Goal: Transaction & Acquisition: Purchase product/service

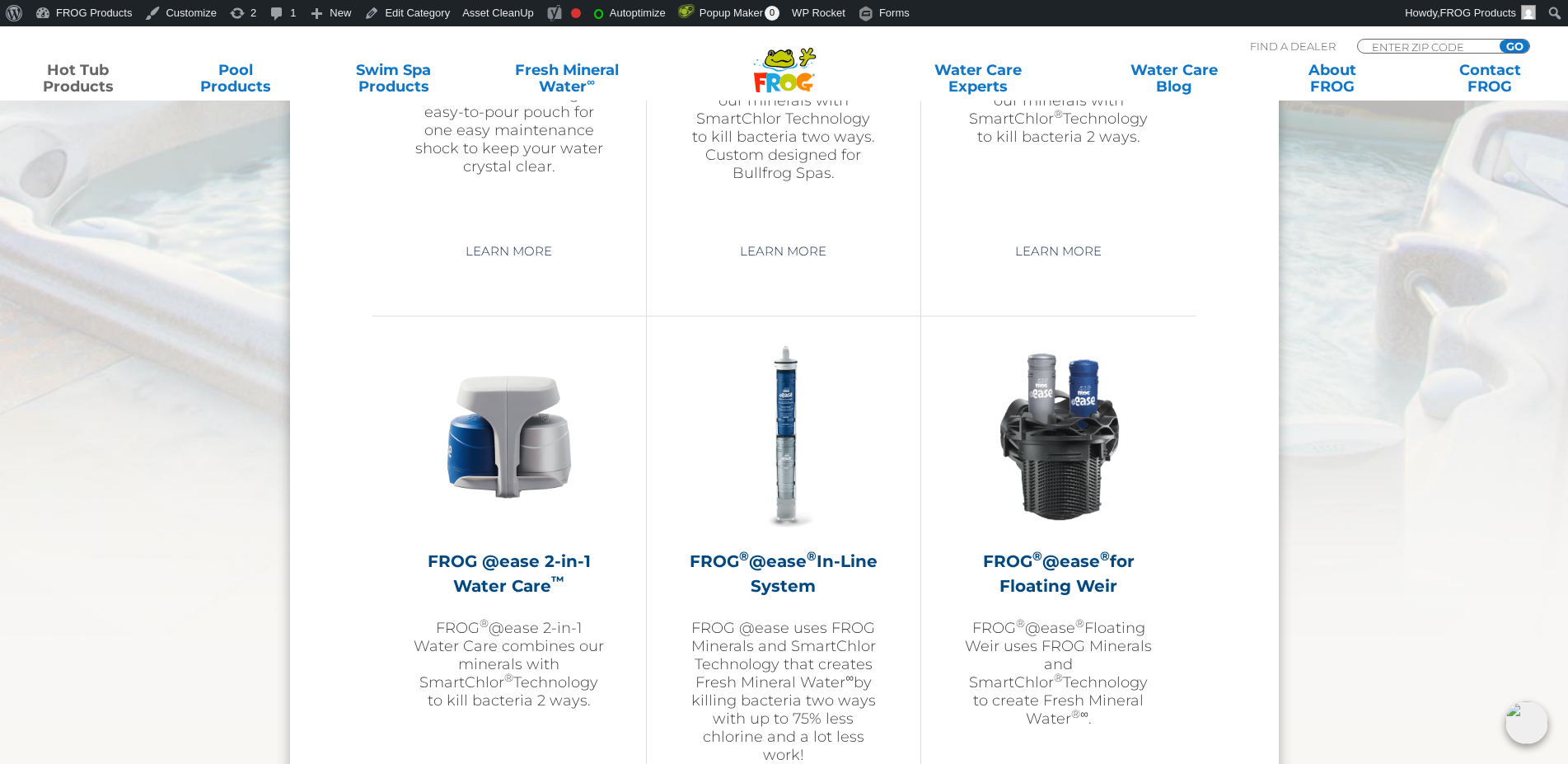
scroll to position [1765, 0]
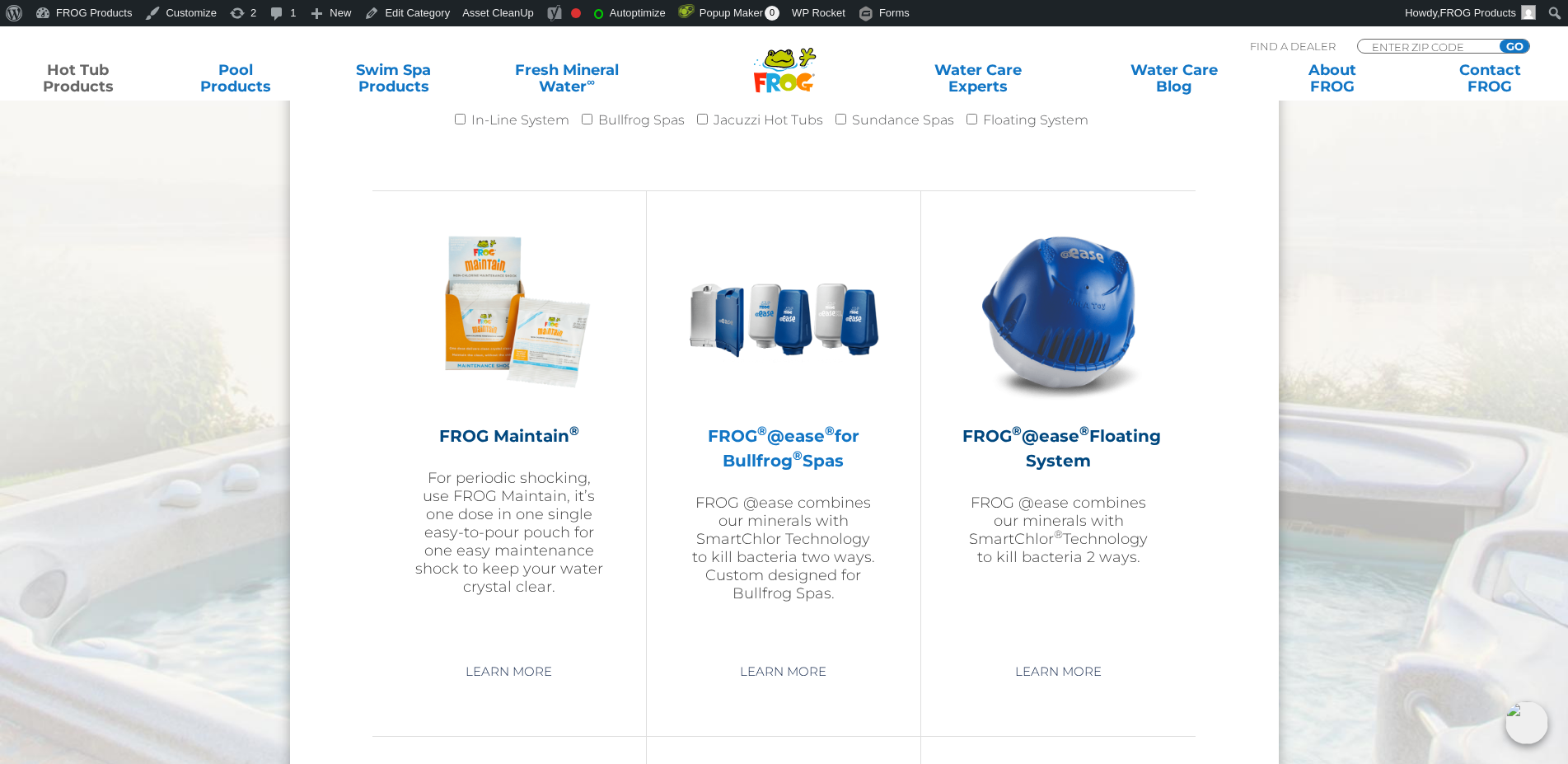
click at [751, 454] on h2 "FROG ® @ease ® for Bullfrog ® Spas" at bounding box center [784, 448] width 191 height 49
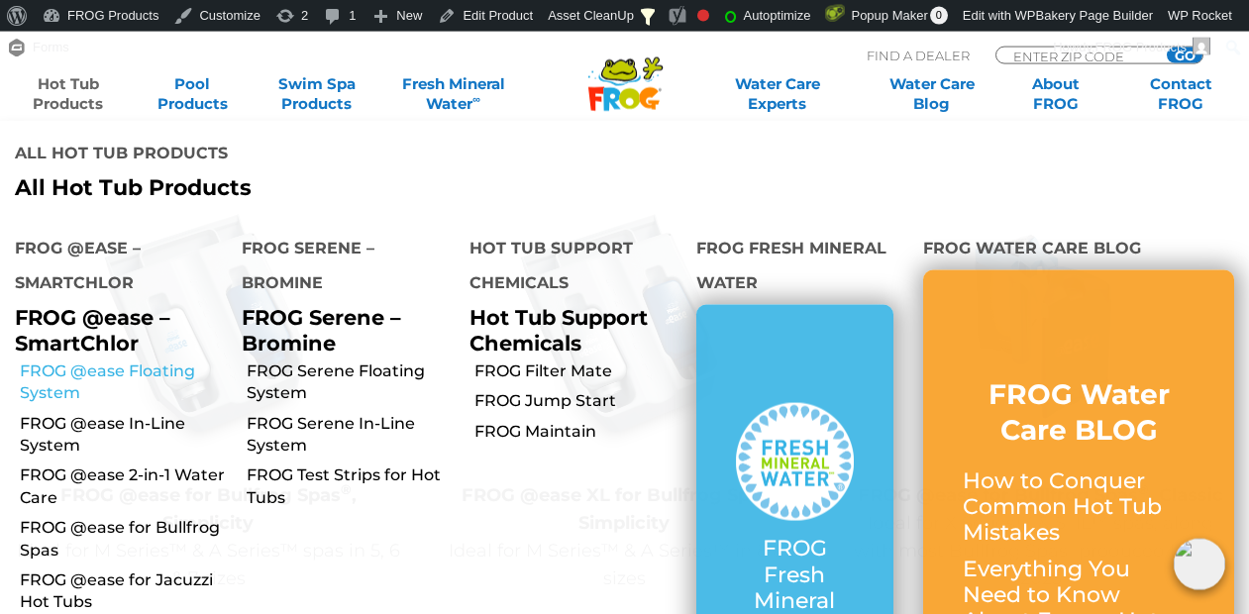
scroll to position [2020, 0]
